Goal: Transaction & Acquisition: Purchase product/service

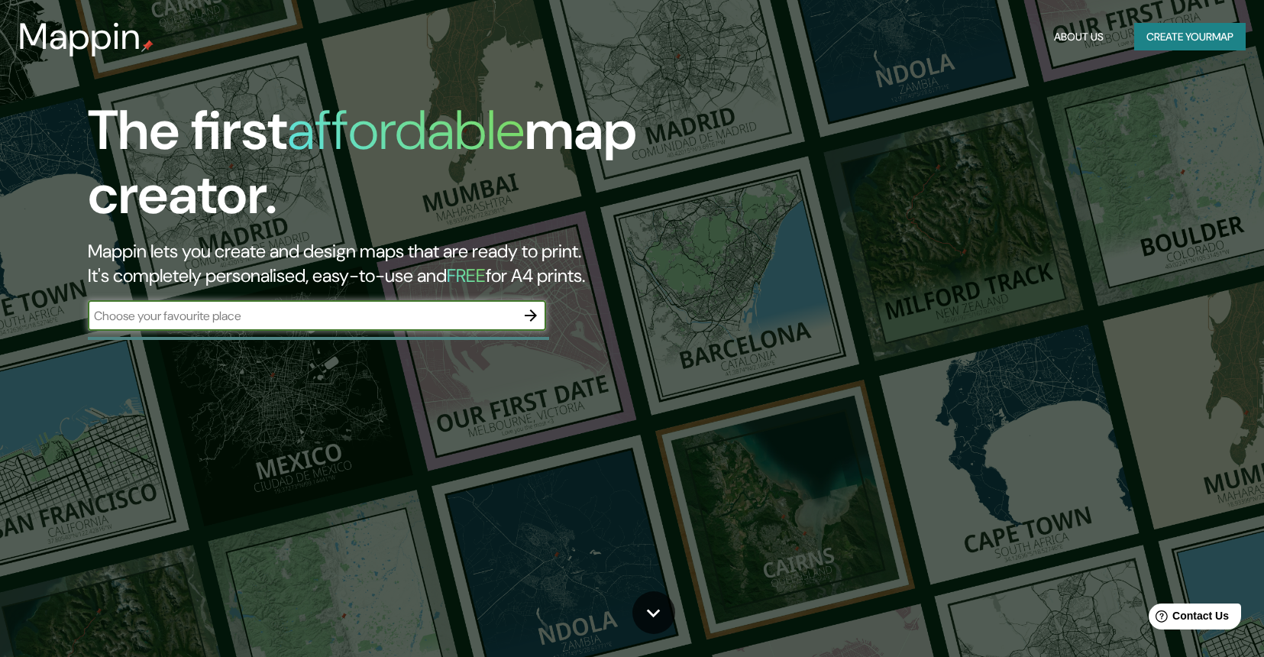
paste input "Librería [PERSON_NAME]"
type input "Librería [PERSON_NAME]"
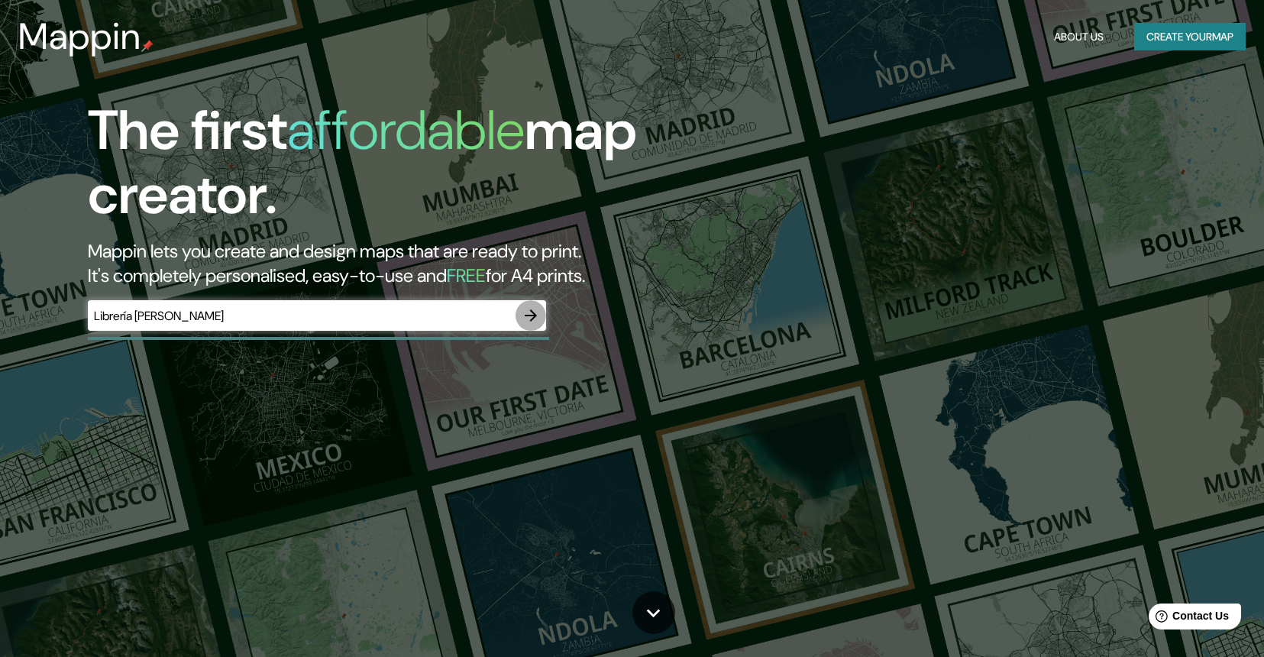
click at [525, 315] on icon "button" at bounding box center [531, 315] width 12 height 12
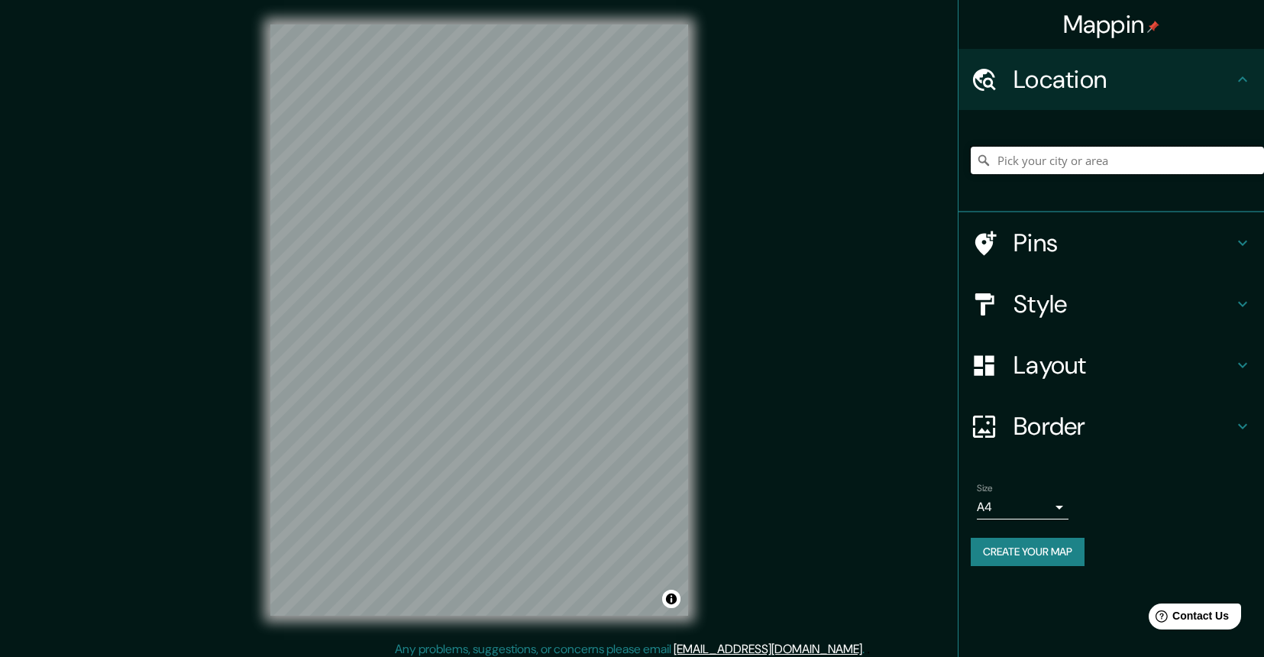
click at [1059, 157] on input "Pick your city or area" at bounding box center [1117, 160] width 293 height 27
click at [1239, 74] on icon at bounding box center [1242, 79] width 18 height 18
click at [1249, 82] on icon at bounding box center [1242, 79] width 18 height 18
click at [1168, 154] on input "Pick your city or area" at bounding box center [1117, 160] width 293 height 27
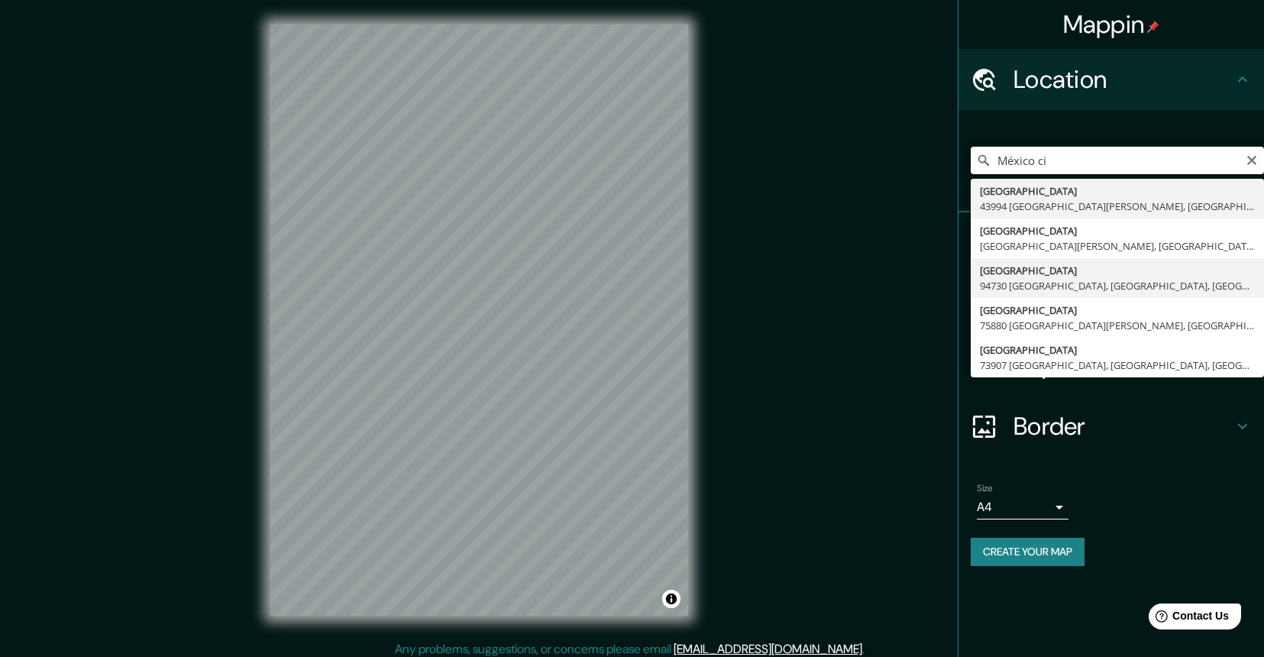
type input "Avenida México, 94730 Río Blanco, Estado de Veracruz, México"
